Goal: Information Seeking & Learning: Learn about a topic

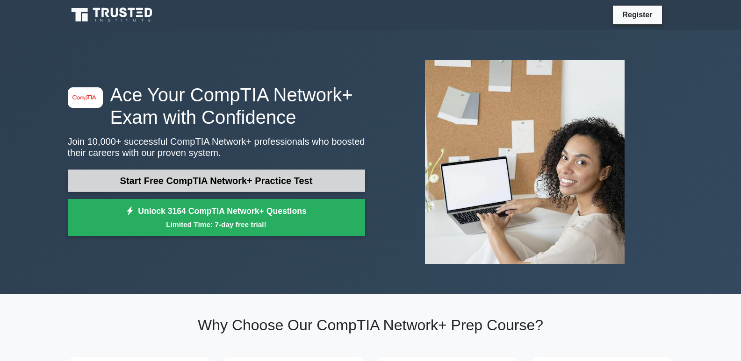
click at [224, 187] on link "Start Free CompTIA Network+ Practice Test" at bounding box center [216, 181] width 297 height 22
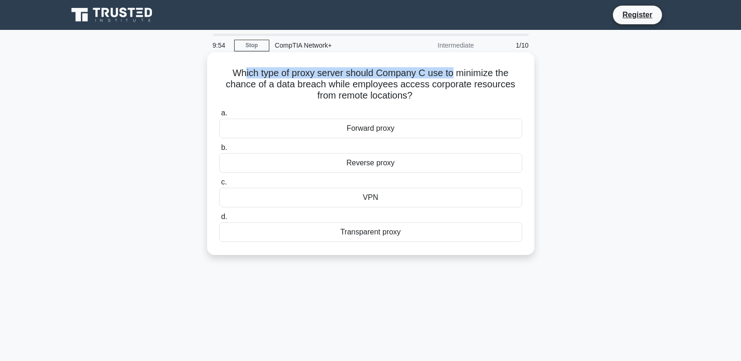
drag, startPoint x: 242, startPoint y: 72, endPoint x: 453, endPoint y: 76, distance: 210.9
click at [453, 76] on h5 "Which type of proxy server should Company C use to minimize the chance of a dat…" at bounding box center [370, 84] width 305 height 35
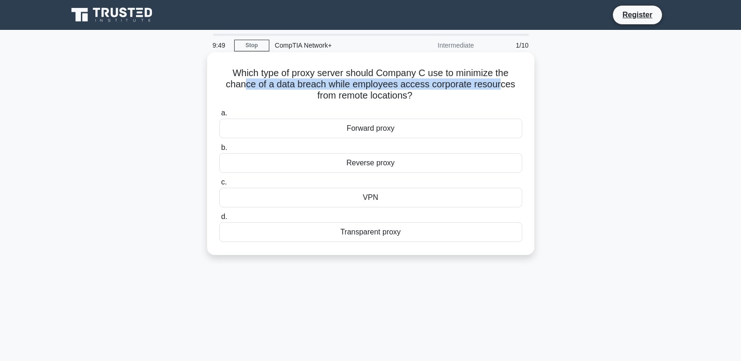
drag, startPoint x: 258, startPoint y: 86, endPoint x: 502, endPoint y: 87, distance: 244.0
click at [502, 87] on h5 "Which type of proxy server should Company C use to minimize the chance of a dat…" at bounding box center [370, 84] width 305 height 35
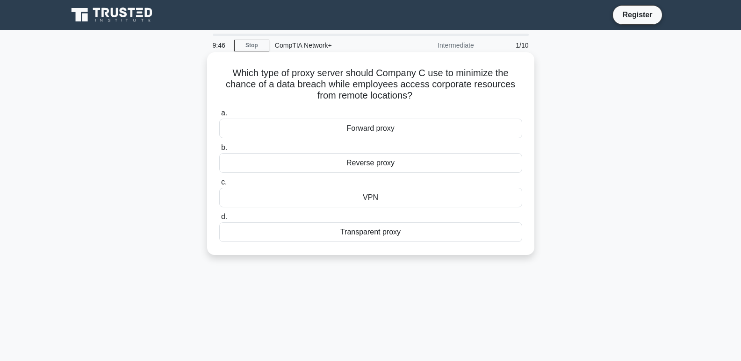
click at [380, 198] on div "VPN" at bounding box center [370, 198] width 303 height 20
click at [219, 186] on input "c. VPN" at bounding box center [219, 183] width 0 height 6
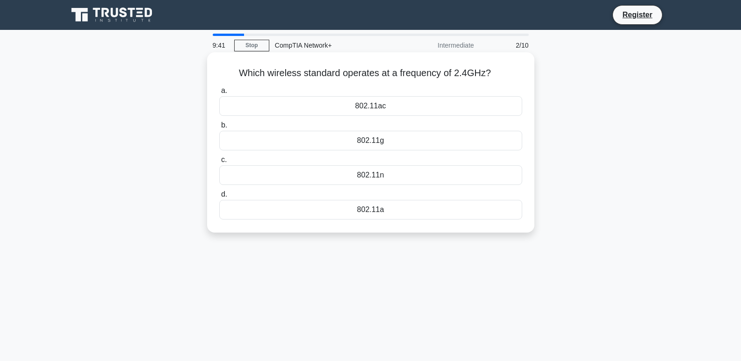
drag, startPoint x: 251, startPoint y: 71, endPoint x: 496, endPoint y: 74, distance: 245.5
click at [496, 74] on h5 "Which wireless standard operates at a frequency of 2.4GHz? .spinner_0XTQ{transf…" at bounding box center [370, 73] width 305 height 12
click at [383, 215] on div "802.11a" at bounding box center [370, 210] width 303 height 20
click at [219, 198] on input "d. 802.11a" at bounding box center [219, 195] width 0 height 6
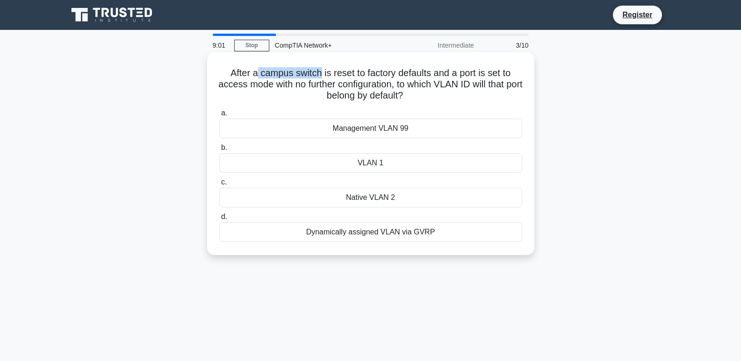
drag, startPoint x: 286, startPoint y: 59, endPoint x: 319, endPoint y: 61, distance: 32.8
click at [319, 61] on div "After a campus switch is reset to factory defaults and a port is set to access …" at bounding box center [371, 153] width 320 height 195
drag, startPoint x: 237, startPoint y: 84, endPoint x: 333, endPoint y: 87, distance: 95.9
click at [333, 87] on h5 "After a campus switch is reset to factory defaults and a port is set to access …" at bounding box center [370, 84] width 305 height 35
click at [378, 162] on div "VLAN 1" at bounding box center [370, 163] width 303 height 20
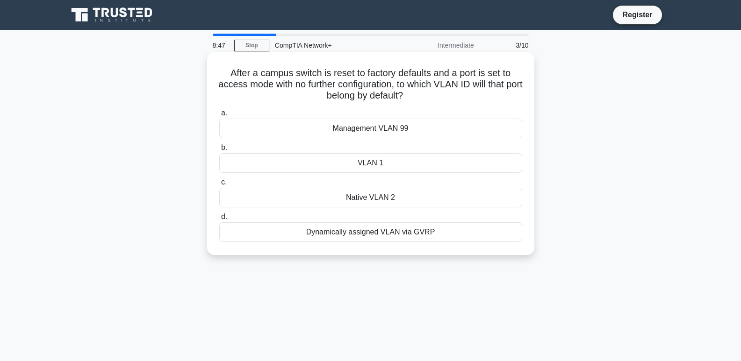
click at [219, 151] on input "b. VLAN 1" at bounding box center [219, 148] width 0 height 6
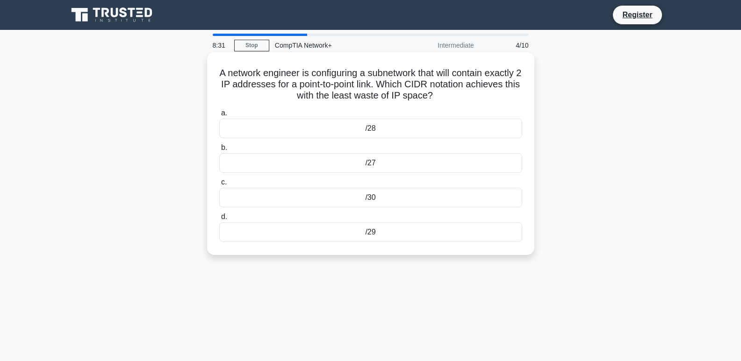
click at [367, 203] on div "/30" at bounding box center [370, 198] width 303 height 20
click at [219, 186] on input "c. /30" at bounding box center [219, 183] width 0 height 6
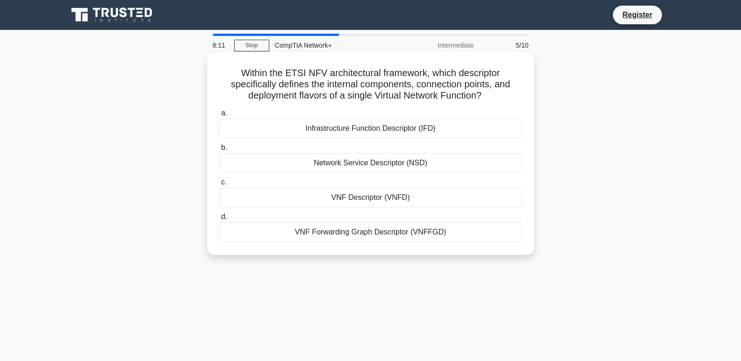
click at [386, 200] on div "VNF Descriptor (VNFD)" at bounding box center [370, 198] width 303 height 20
click at [219, 186] on input "c. VNF Descriptor (VNFD)" at bounding box center [219, 183] width 0 height 6
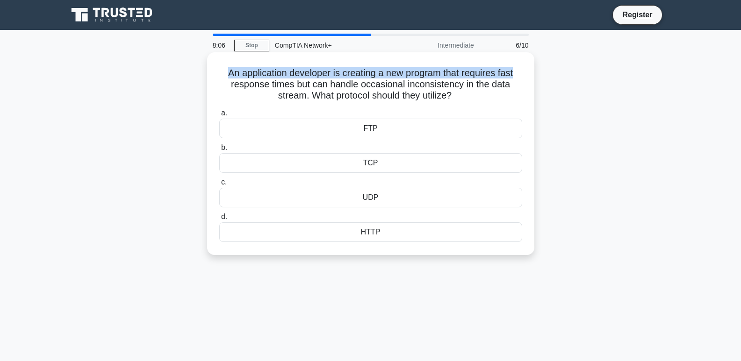
drag, startPoint x: 220, startPoint y: 76, endPoint x: 519, endPoint y: 74, distance: 298.7
click at [519, 74] on h5 "An application developer is creating a new program that requires fast response …" at bounding box center [370, 84] width 305 height 35
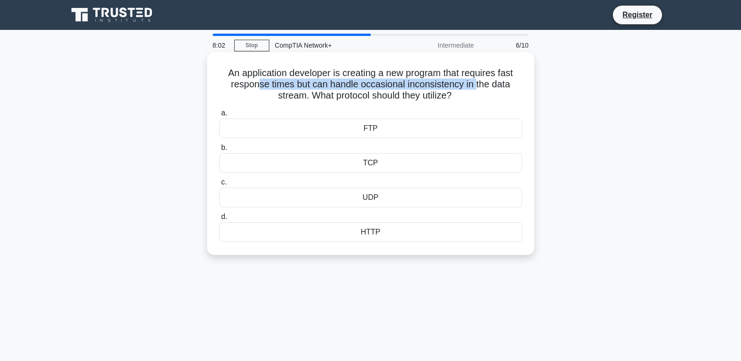
drag, startPoint x: 262, startPoint y: 86, endPoint x: 476, endPoint y: 85, distance: 214.6
click at [476, 85] on h5 "An application developer is creating a new program that requires fast response …" at bounding box center [370, 84] width 305 height 35
click at [372, 198] on div "UDP" at bounding box center [370, 198] width 303 height 20
click at [219, 186] on input "c. UDP" at bounding box center [219, 183] width 0 height 6
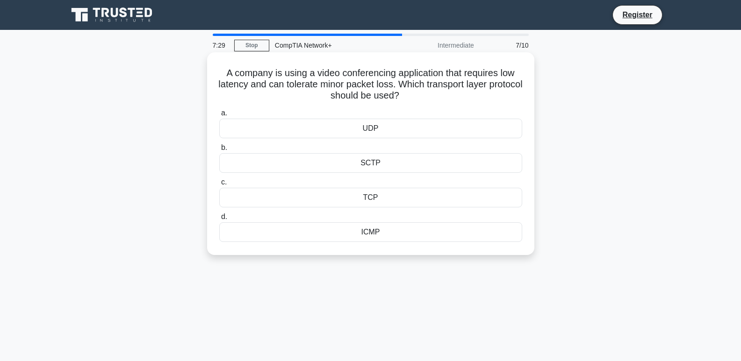
click at [391, 197] on div "TCP" at bounding box center [370, 198] width 303 height 20
click at [219, 186] on input "c. TCP" at bounding box center [219, 183] width 0 height 6
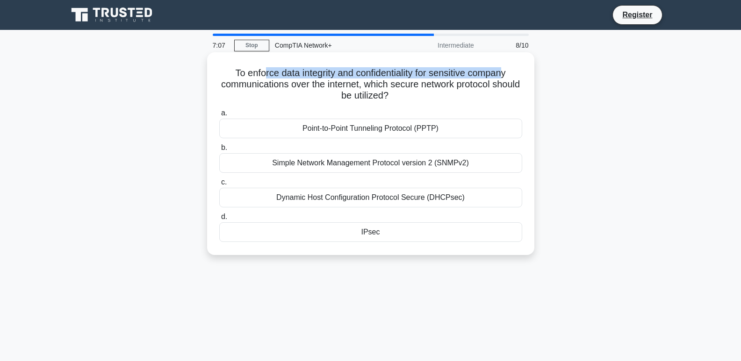
drag, startPoint x: 261, startPoint y: 72, endPoint x: 509, endPoint y: 77, distance: 247.3
click at [509, 77] on h5 "To enforce data integrity and confidentiality for sensitive company communicati…" at bounding box center [370, 84] width 305 height 35
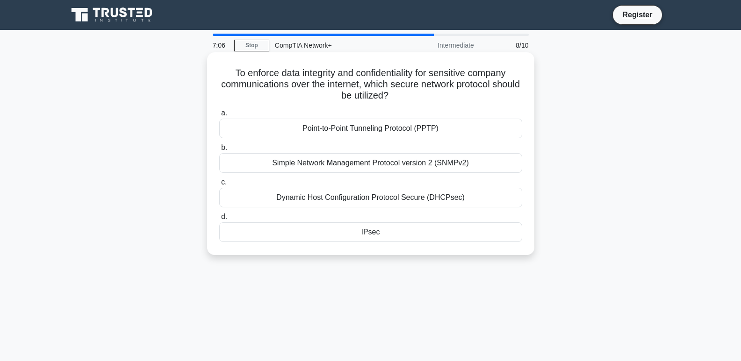
click at [246, 91] on h5 "To enforce data integrity and confidentiality for sensitive company communicati…" at bounding box center [370, 84] width 305 height 35
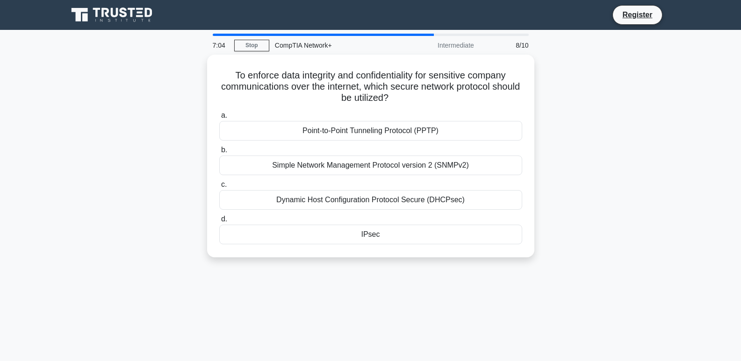
click at [116, 160] on div "To enforce data integrity and confidentiality for sensitive company communicati…" at bounding box center [370, 162] width 617 height 214
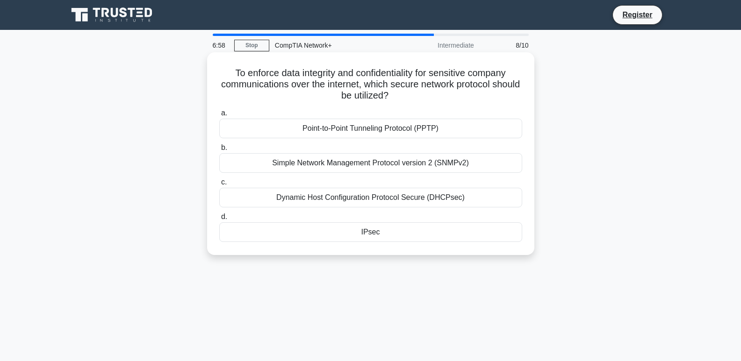
click at [359, 129] on div "Point-to-Point Tunneling Protocol (PPTP)" at bounding box center [370, 129] width 303 height 20
click at [219, 116] on input "a. Point-to-Point Tunneling Protocol (PPTP)" at bounding box center [219, 113] width 0 height 6
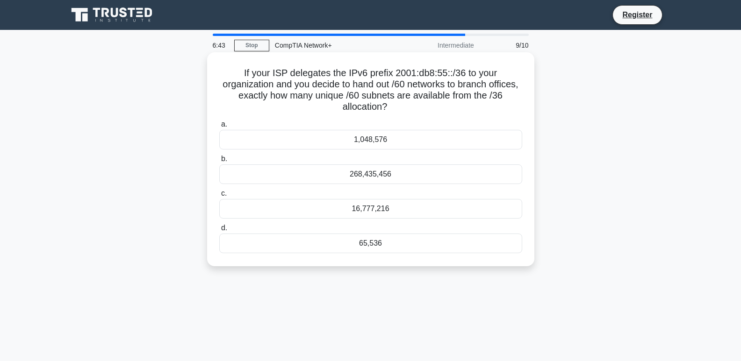
click at [372, 175] on div "268,435,456" at bounding box center [370, 175] width 303 height 20
click at [219, 162] on input "b. 268,435,456" at bounding box center [219, 159] width 0 height 6
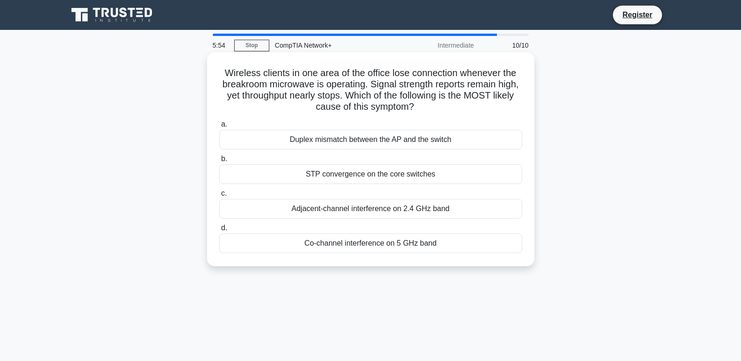
click at [372, 141] on div "Duplex mismatch between the AP and the switch" at bounding box center [370, 140] width 303 height 20
click at [219, 128] on input "a. Duplex mismatch between the AP and the switch" at bounding box center [219, 125] width 0 height 6
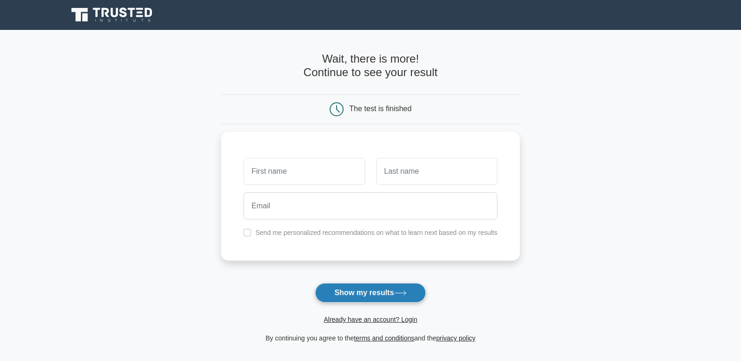
click at [389, 289] on button "Show my results" at bounding box center [370, 293] width 110 height 20
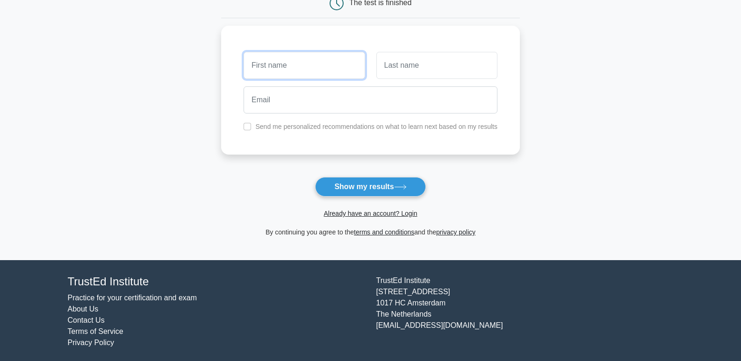
scroll to position [109, 0]
